Goal: Task Accomplishment & Management: Manage account settings

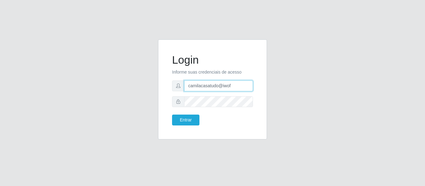
drag, startPoint x: 229, startPoint y: 86, endPoint x: 146, endPoint y: 82, distance: 83.5
click at [150, 82] on div "Login Informe suas credenciais de acesso camilacasatudo@iwof Entrar" at bounding box center [212, 94] width 355 height 108
type input "camilaredcompras@iwof"
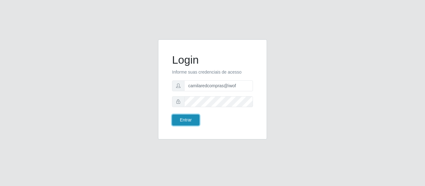
click at [184, 119] on button "Entrar" at bounding box center [185, 120] width 27 height 11
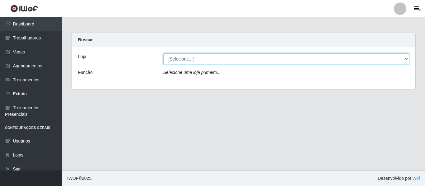
click at [201, 63] on select "[Selecione...] Rede Compras - CD Logistica Rede Compras Supermercados - LOJA 1 …" at bounding box center [286, 59] width 246 height 11
select select "398"
click at [163, 54] on select "[Selecione...] Rede Compras - CD Logistica Rede Compras Supermercados - LOJA 1 …" at bounding box center [286, 59] width 246 height 11
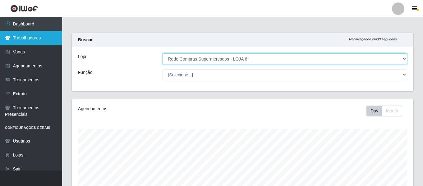
scroll to position [129, 342]
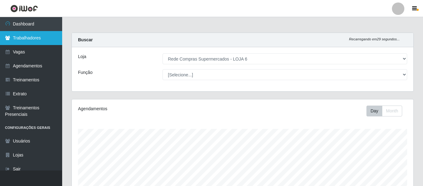
click at [46, 40] on link "Trabalhadores" at bounding box center [31, 38] width 62 height 14
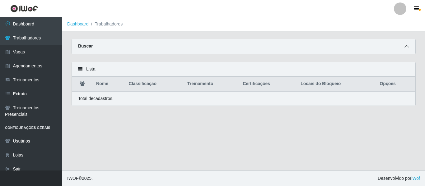
click at [407, 46] on icon at bounding box center [407, 46] width 4 height 4
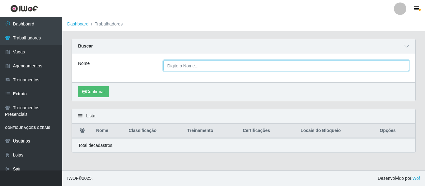
click at [182, 67] on input "Nome" at bounding box center [286, 65] width 246 height 11
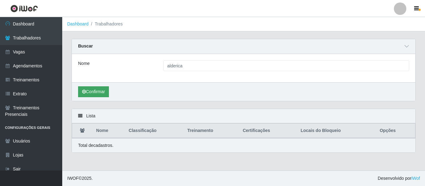
drag, startPoint x: 87, startPoint y: 100, endPoint x: 97, endPoint y: 97, distance: 10.4
click at [87, 100] on div "Confirmar" at bounding box center [244, 91] width 344 height 19
click at [97, 97] on button "Confirmar" at bounding box center [93, 92] width 31 height 11
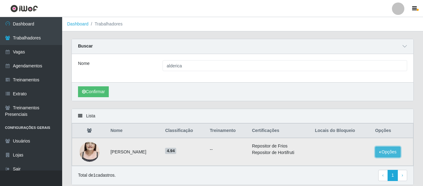
click at [399, 154] on button "Opções" at bounding box center [389, 152] width 26 height 11
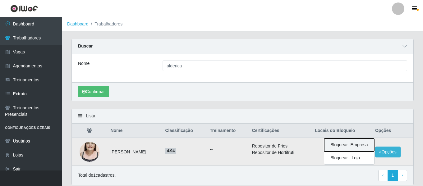
click at [366, 145] on button "Bloquear - Empresa" at bounding box center [350, 145] width 50 height 13
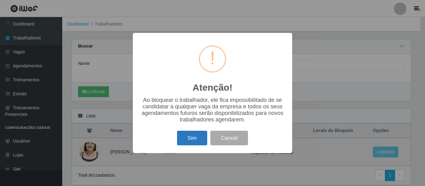
click at [193, 138] on button "Sim" at bounding box center [192, 138] width 30 height 15
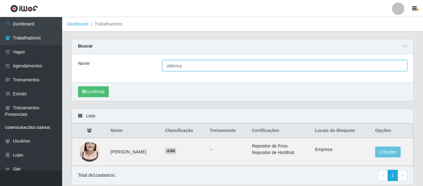
drag, startPoint x: 181, startPoint y: 67, endPoint x: 146, endPoint y: 67, distance: 35.5
click at [146, 67] on div "Nome alderica" at bounding box center [242, 65] width 339 height 11
type input "ragatg"
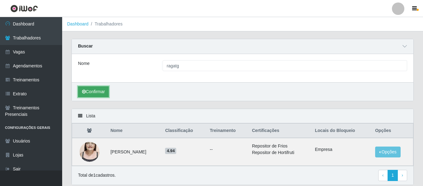
click at [101, 92] on button "Confirmar" at bounding box center [93, 92] width 31 height 11
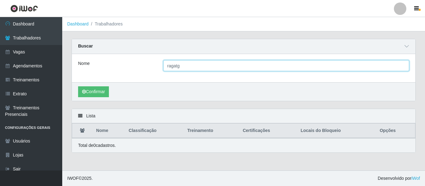
click at [192, 68] on input "ragatg" at bounding box center [286, 65] width 246 height 11
drag, startPoint x: 192, startPoint y: 68, endPoint x: 133, endPoint y: 66, distance: 58.2
click at [133, 66] on div "Nome ragatg" at bounding box center [243, 65] width 340 height 11
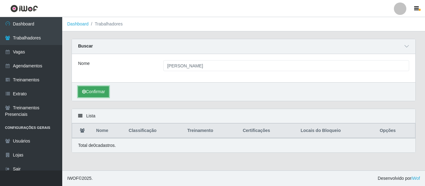
click at [109, 91] on button "Confirmar" at bounding box center [93, 92] width 31 height 11
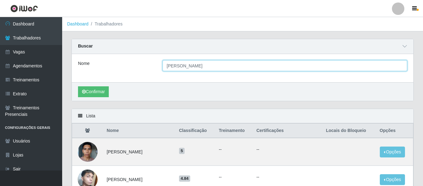
click at [199, 63] on input "ricardo" at bounding box center [285, 65] width 245 height 11
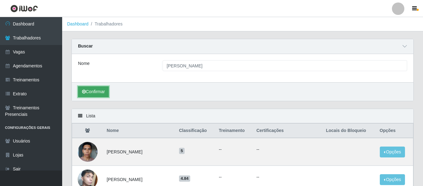
click at [89, 94] on button "Confirmar" at bounding box center [93, 92] width 31 height 11
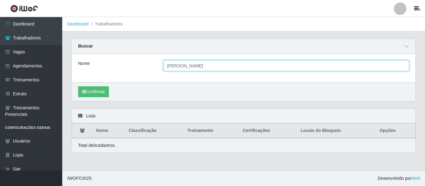
drag, startPoint x: 167, startPoint y: 67, endPoint x: 181, endPoint y: 68, distance: 14.3
click at [181, 68] on input "ricardo rathge" at bounding box center [286, 65] width 246 height 11
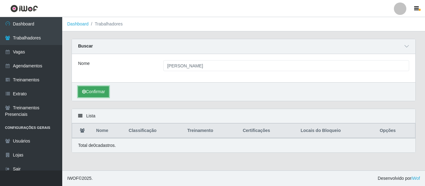
click at [95, 91] on button "Confirmar" at bounding box center [93, 92] width 31 height 11
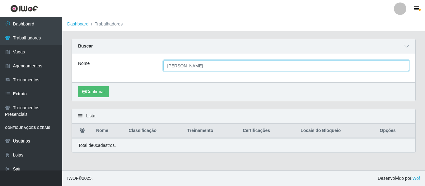
drag, startPoint x: 222, startPoint y: 66, endPoint x: 125, endPoint y: 68, distance: 97.1
click at [126, 68] on div "Nome ricardo sobrinho" at bounding box center [243, 65] width 340 height 11
type input "alderica"
